Goal: Transaction & Acquisition: Purchase product/service

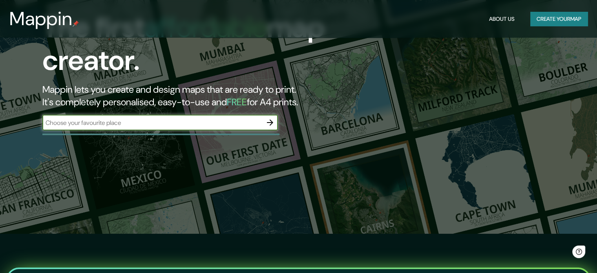
click at [153, 125] on input "text" at bounding box center [152, 122] width 220 height 9
type input "[PERSON_NAME]-La Libertad"
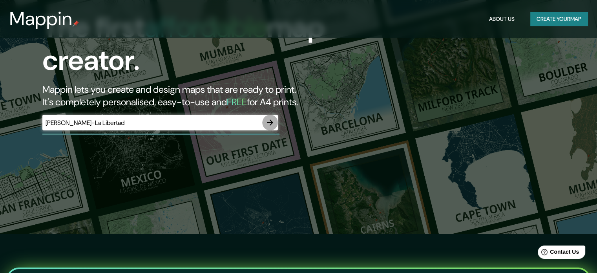
click at [272, 121] on icon "button" at bounding box center [269, 122] width 9 height 9
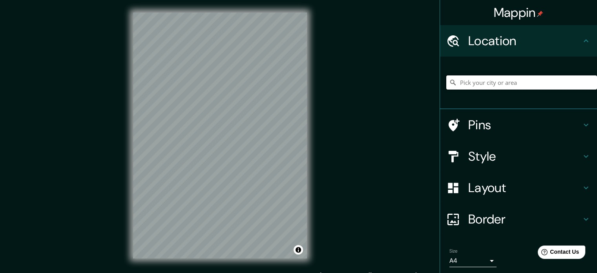
click at [491, 81] on input "Pick your city or area" at bounding box center [522, 82] width 151 height 14
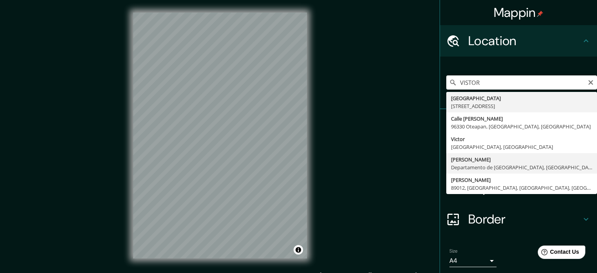
type input "[PERSON_NAME], Departamento de [GEOGRAPHIC_DATA], [GEOGRAPHIC_DATA]"
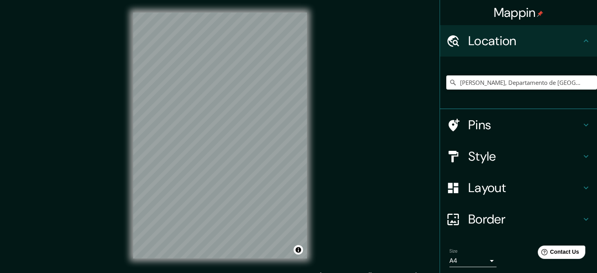
click at [476, 152] on h4 "Style" at bounding box center [525, 156] width 113 height 16
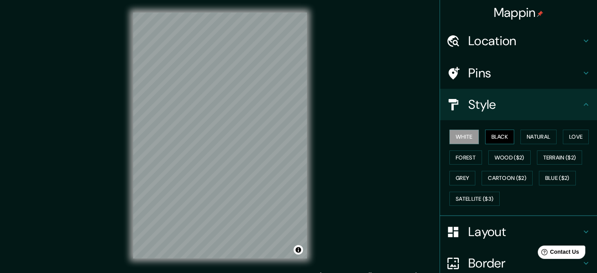
click at [493, 136] on button "Black" at bounding box center [499, 137] width 29 height 15
click at [529, 137] on button "Natural" at bounding box center [539, 137] width 36 height 15
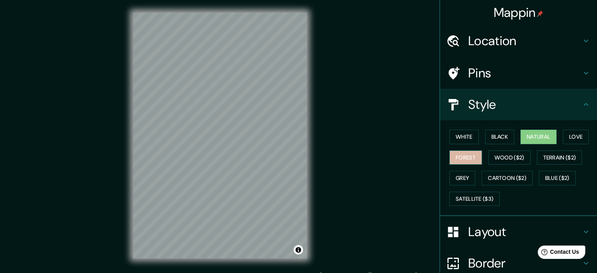
click at [467, 154] on button "Forest" at bounding box center [466, 157] width 33 height 15
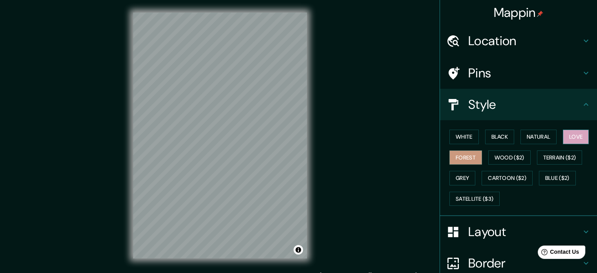
click at [574, 139] on button "Love" at bounding box center [576, 137] width 26 height 15
click at [499, 153] on button "Wood ($2)" at bounding box center [510, 157] width 42 height 15
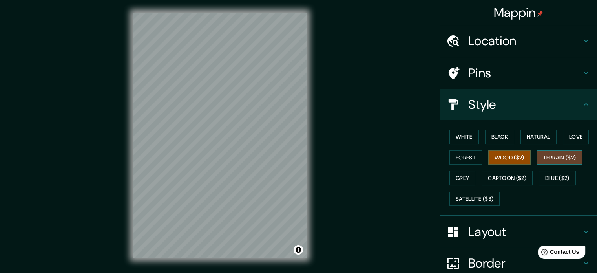
click at [554, 156] on button "Terrain ($2)" at bounding box center [560, 157] width 46 height 15
click at [454, 179] on button "Grey" at bounding box center [463, 178] width 26 height 15
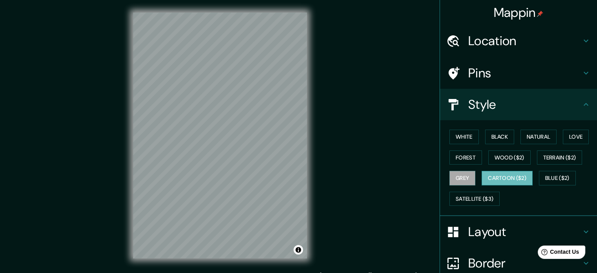
click at [491, 179] on button "Cartoon ($2)" at bounding box center [507, 178] width 51 height 15
click at [547, 172] on button "Blue ($2)" at bounding box center [557, 178] width 37 height 15
click at [514, 176] on button "Cartoon ($2)" at bounding box center [507, 178] width 51 height 15
click at [545, 174] on button "Blue ($2)" at bounding box center [557, 178] width 37 height 15
